Goal: Task Accomplishment & Management: Manage account settings

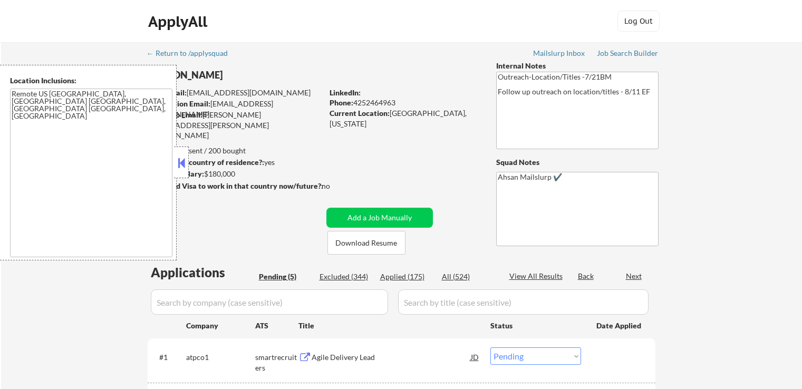
select select ""pending""
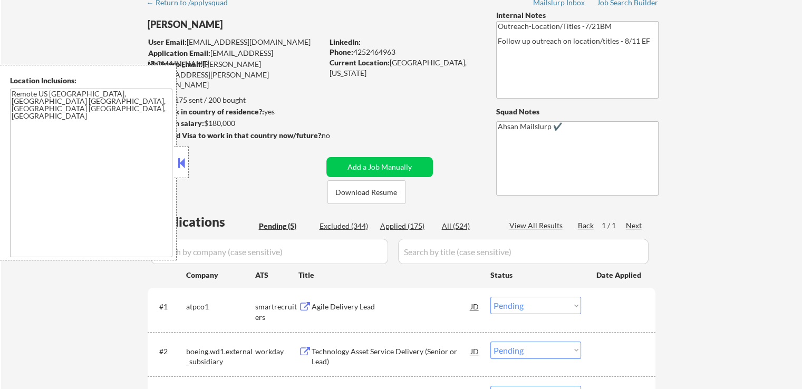
scroll to position [105, 0]
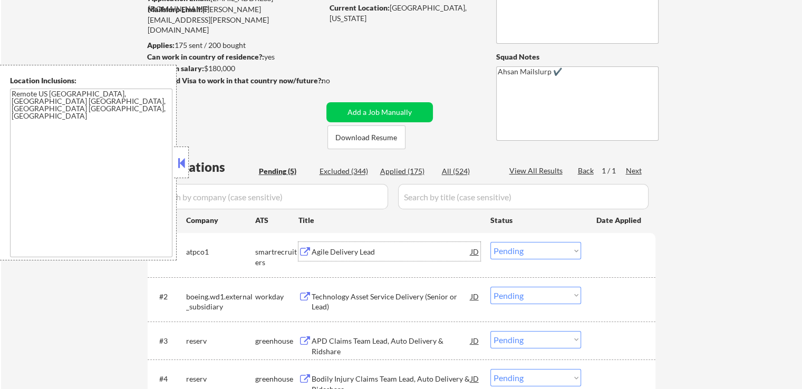
click at [312, 247] on div "Agile Delivery Lead" at bounding box center [391, 252] width 159 height 11
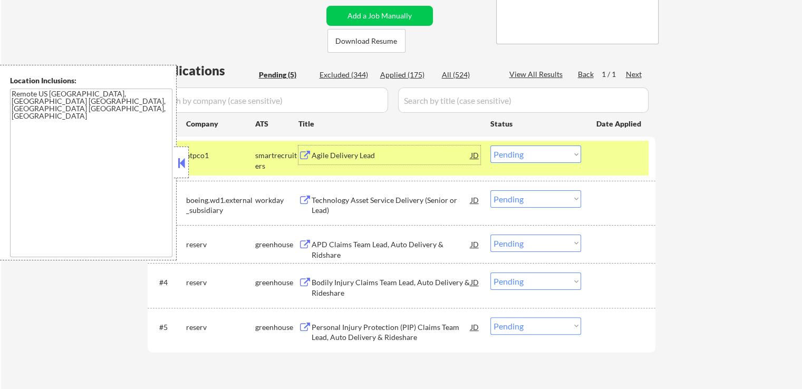
scroll to position [264, 0]
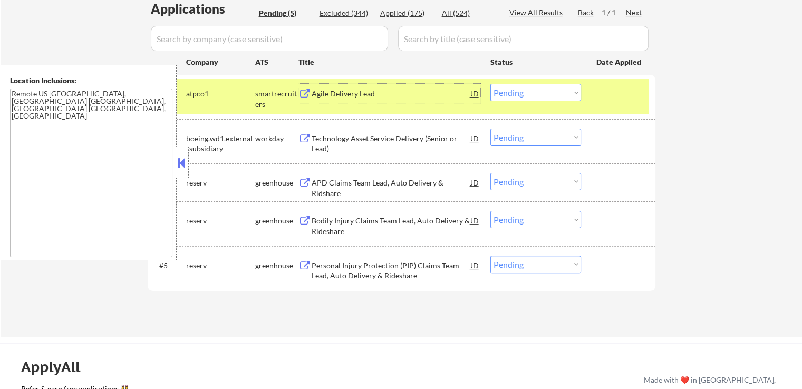
click at [332, 95] on div "Agile Delivery Lead" at bounding box center [391, 94] width 159 height 11
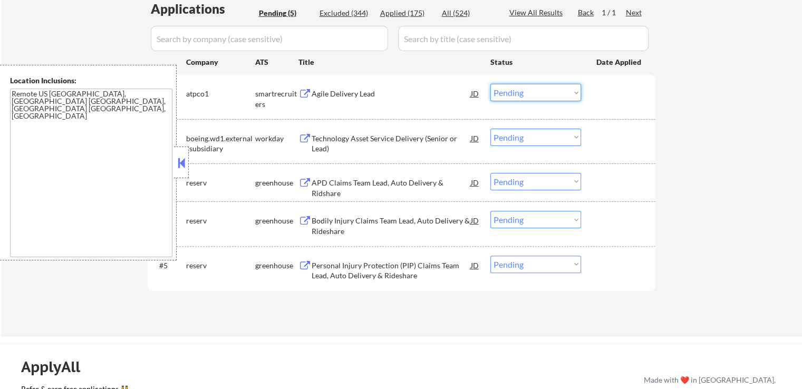
click at [527, 95] on select "Choose an option... Pending Applied Excluded (Questions) Excluded (Expired) Exc…" at bounding box center [536, 92] width 91 height 17
click at [491, 84] on select "Choose an option... Pending Applied Excluded (Questions) Excluded (Expired) Exc…" at bounding box center [536, 92] width 91 height 17
click at [322, 178] on div "APD Claims Team Lead, Auto Delivery & Ridshare" at bounding box center [391, 188] width 159 height 21
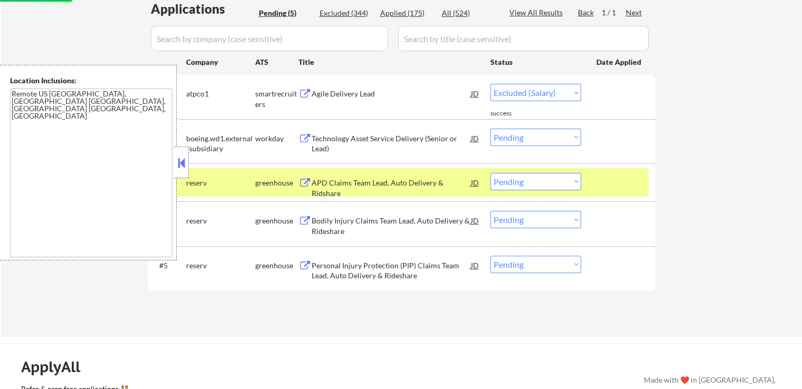
select select ""pending""
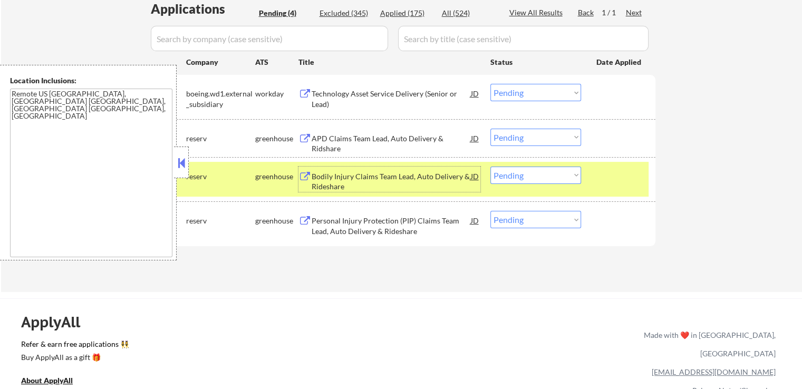
click at [540, 179] on select "Choose an option... Pending Applied Excluded (Questions) Excluded (Expired) Exc…" at bounding box center [536, 175] width 91 height 17
click at [491, 167] on select "Choose an option... Pending Applied Excluded (Questions) Excluded (Expired) Exc…" at bounding box center [536, 175] width 91 height 17
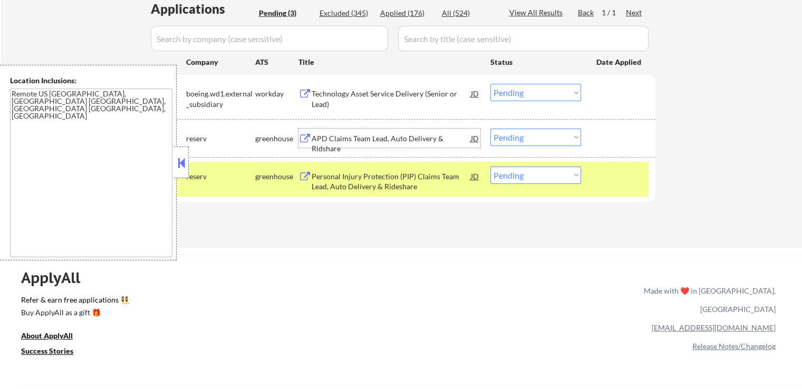
click at [382, 134] on div "APD Claims Team Lead, Auto Delivery & Ridshare" at bounding box center [391, 143] width 159 height 21
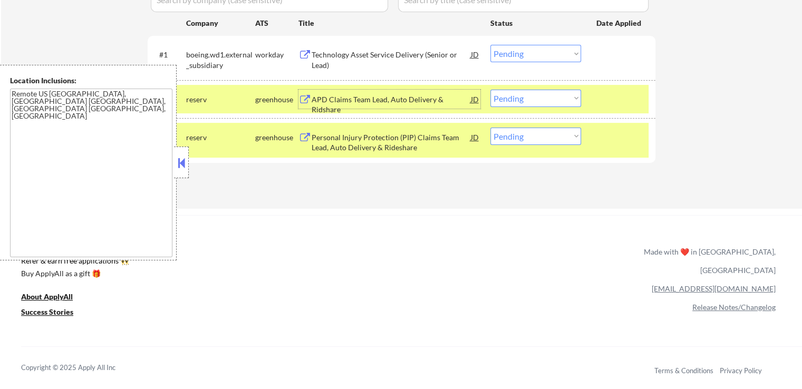
scroll to position [369, 0]
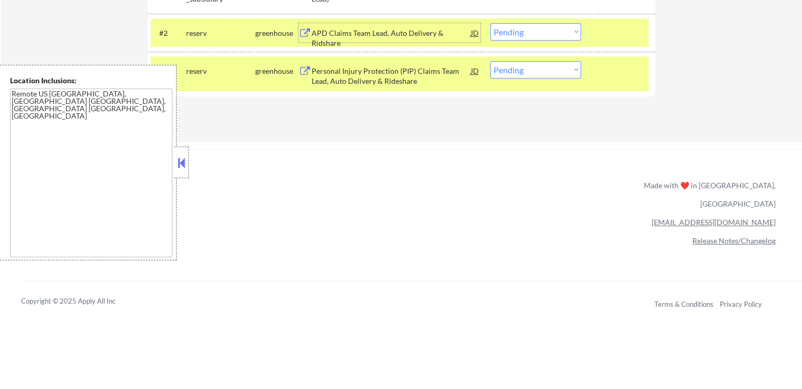
click at [526, 72] on select "Choose an option... Pending Applied Excluded (Questions) Excluded (Expired) Exc…" at bounding box center [536, 69] width 91 height 17
select select ""excluded__other_""
click at [491, 61] on select "Choose an option... Pending Applied Excluded (Questions) Excluded (Expired) Exc…" at bounding box center [536, 69] width 91 height 17
click at [525, 34] on select "Choose an option... Pending Applied Excluded (Questions) Excluded (Expired) Exc…" at bounding box center [536, 31] width 91 height 17
select select ""excluded__other_""
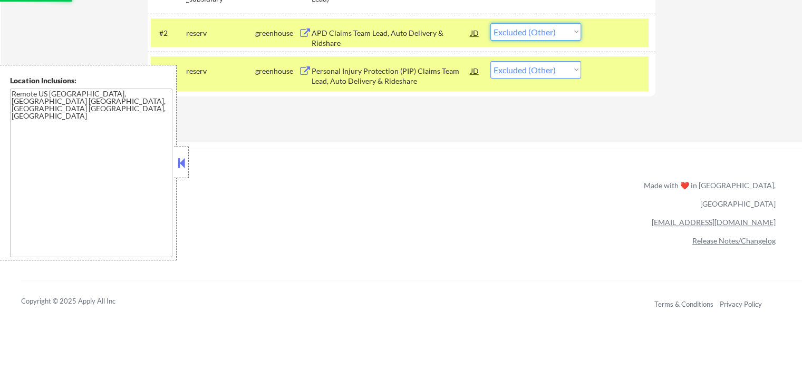
click at [491, 23] on select "Choose an option... Pending Applied Excluded (Questions) Excluded (Expired) Exc…" at bounding box center [536, 31] width 91 height 17
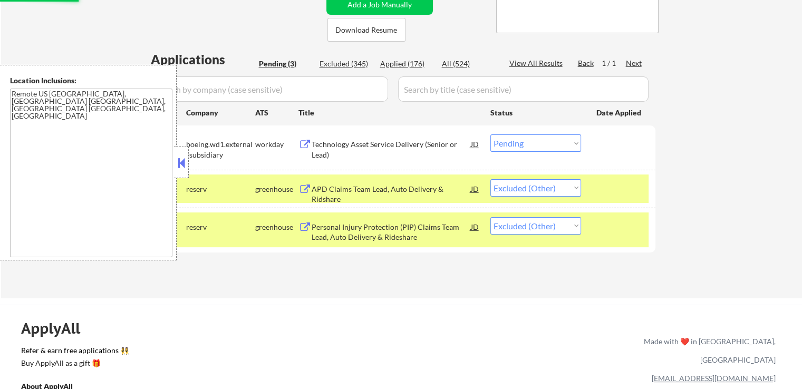
scroll to position [211, 0]
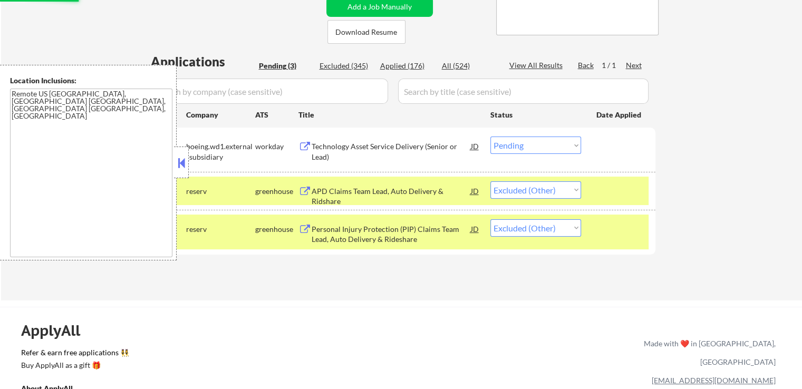
click at [351, 146] on div "Technology Asset Service Delivery (Senior or Lead)" at bounding box center [391, 151] width 159 height 21
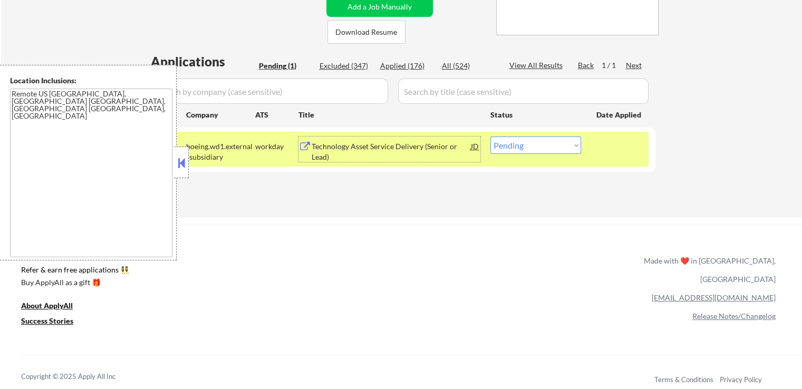
drag, startPoint x: 548, startPoint y: 142, endPoint x: 554, endPoint y: 152, distance: 12.3
click at [548, 142] on select "Choose an option... Pending Applied Excluded (Questions) Excluded (Expired) Exc…" at bounding box center [536, 145] width 91 height 17
select select ""excluded""
click at [491, 137] on select "Choose an option... Pending Applied Excluded (Questions) Excluded (Expired) Exc…" at bounding box center [536, 145] width 91 height 17
click at [556, 188] on div "Applications Pending (1) Excluded (347) Applied (176) All (524) View All Result…" at bounding box center [402, 125] width 508 height 145
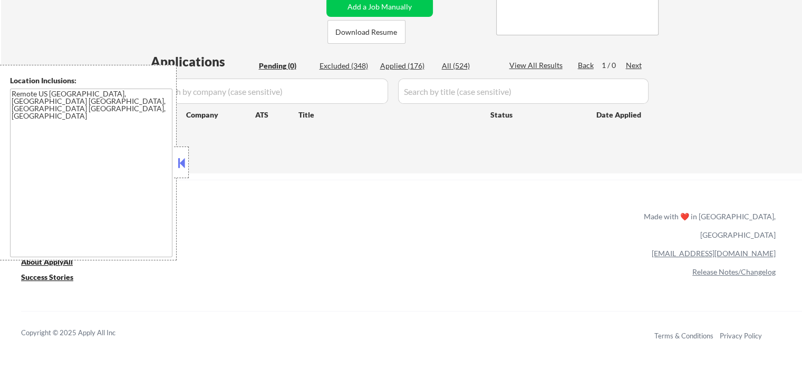
click at [766, 35] on div "← Return to /applysquad Mailslurp Inbox Job Search Builder [PERSON_NAME] User E…" at bounding box center [401, 2] width 801 height 342
